Goal: Find specific page/section: Find specific page/section

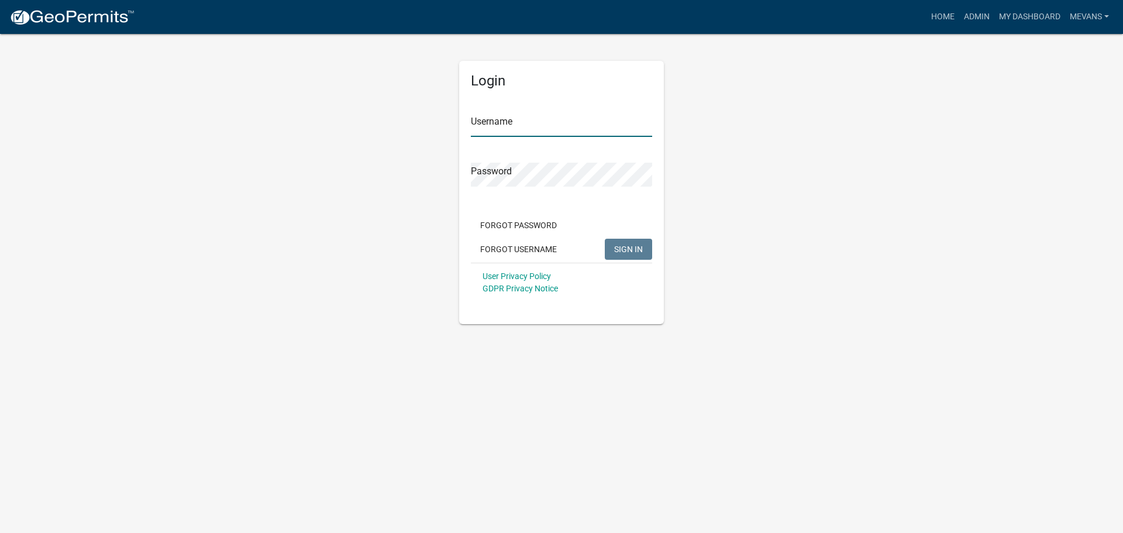
type input "Mevans"
click at [621, 245] on span "SIGN IN" at bounding box center [628, 248] width 29 height 9
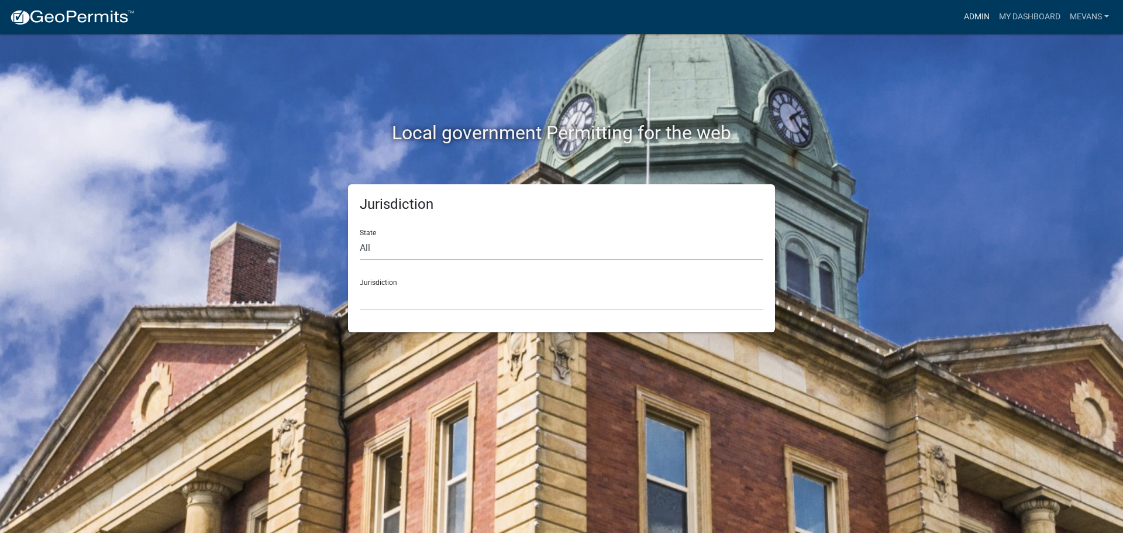
click at [973, 23] on link "Admin" at bounding box center [976, 17] width 35 height 22
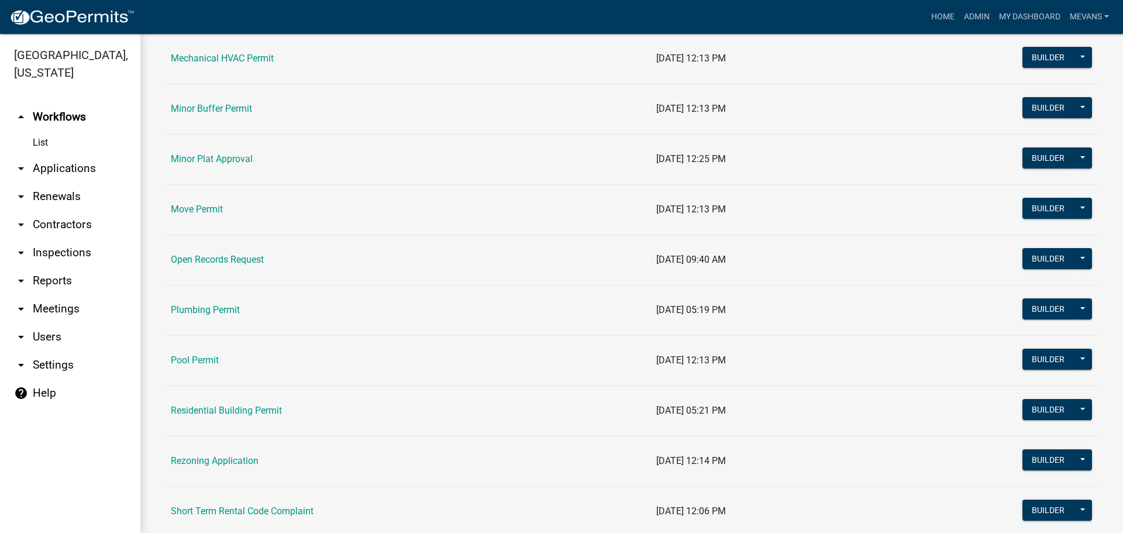
scroll to position [1229, 0]
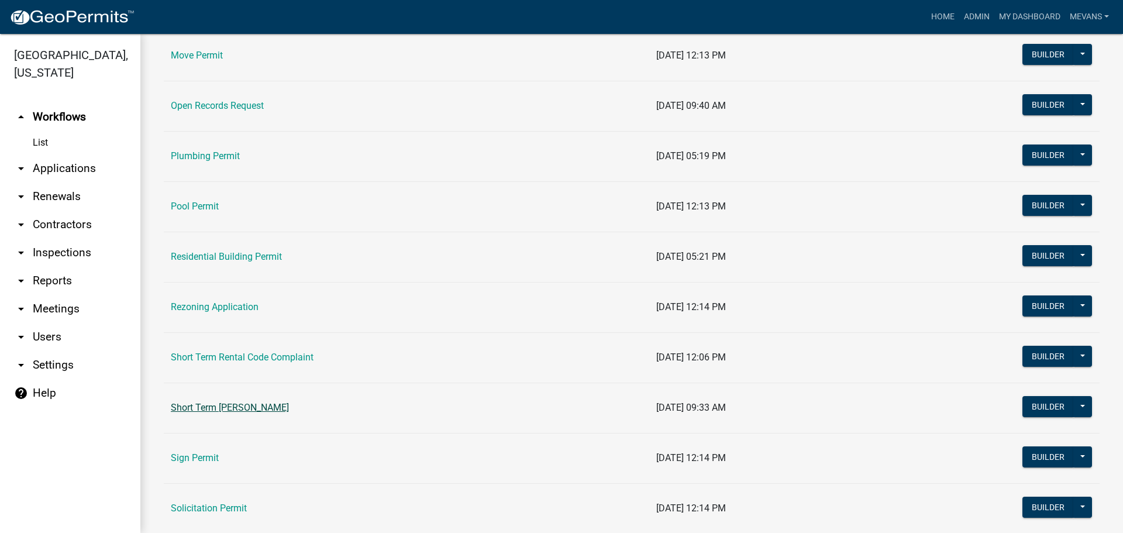
click at [254, 405] on link "Short Term [PERSON_NAME]" at bounding box center [230, 407] width 118 height 11
